Goal: Task Accomplishment & Management: Manage account settings

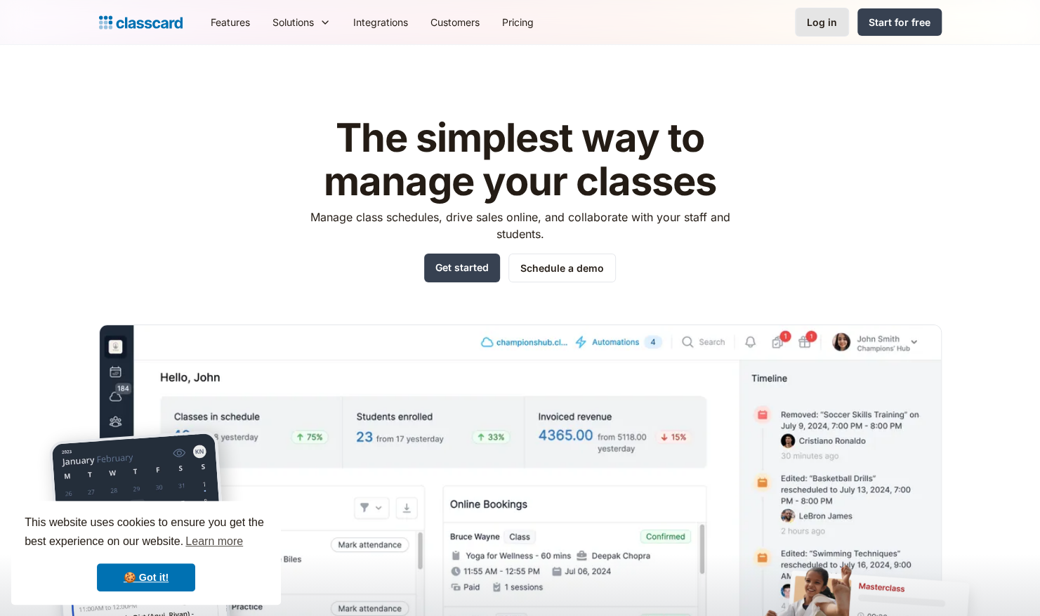
click at [830, 15] on div "Log in" at bounding box center [822, 22] width 30 height 15
